Goal: Task Accomplishment & Management: Manage account settings

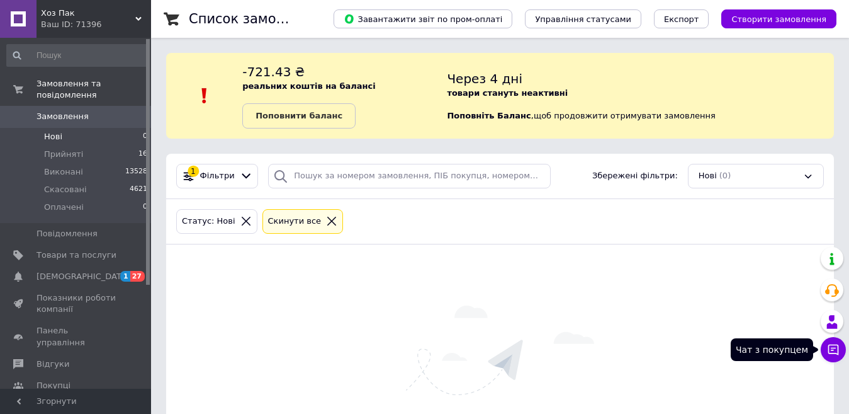
click at [831, 351] on icon at bounding box center [833, 349] width 13 height 13
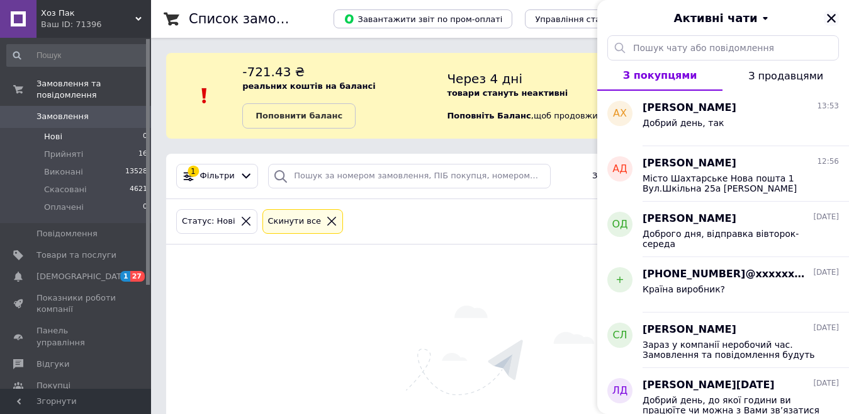
click at [832, 16] on icon "Закрити" at bounding box center [831, 18] width 11 height 11
